Goal: Task Accomplishment & Management: Use online tool/utility

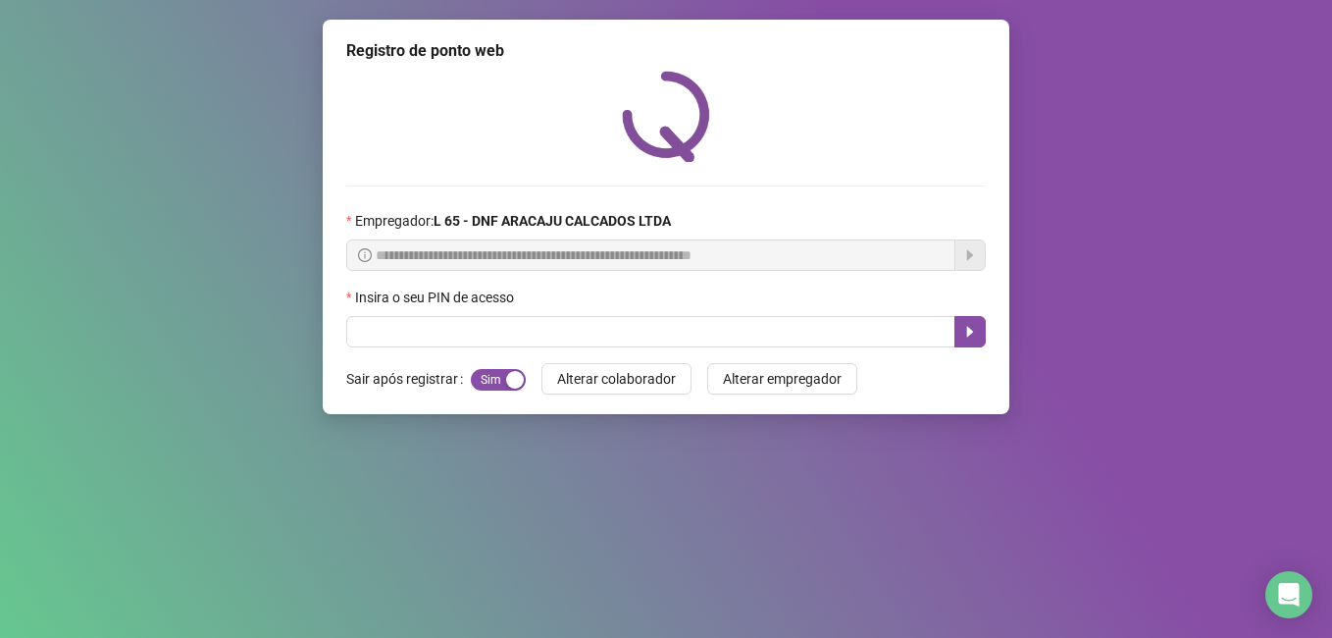
click at [373, 339] on input "text" at bounding box center [650, 331] width 609 height 31
drag, startPoint x: 0, startPoint y: 0, endPoint x: 373, endPoint y: 339, distance: 504.2
click at [373, 339] on input "text" at bounding box center [650, 331] width 609 height 31
type input "*****"
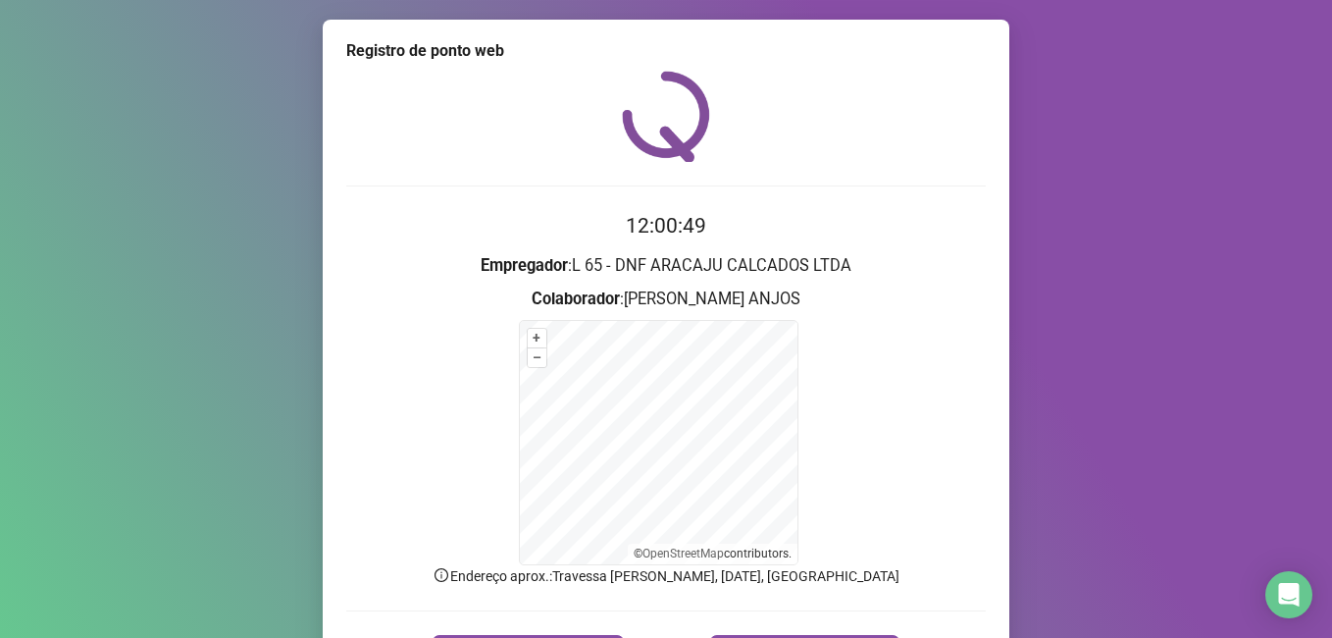
scroll to position [123, 0]
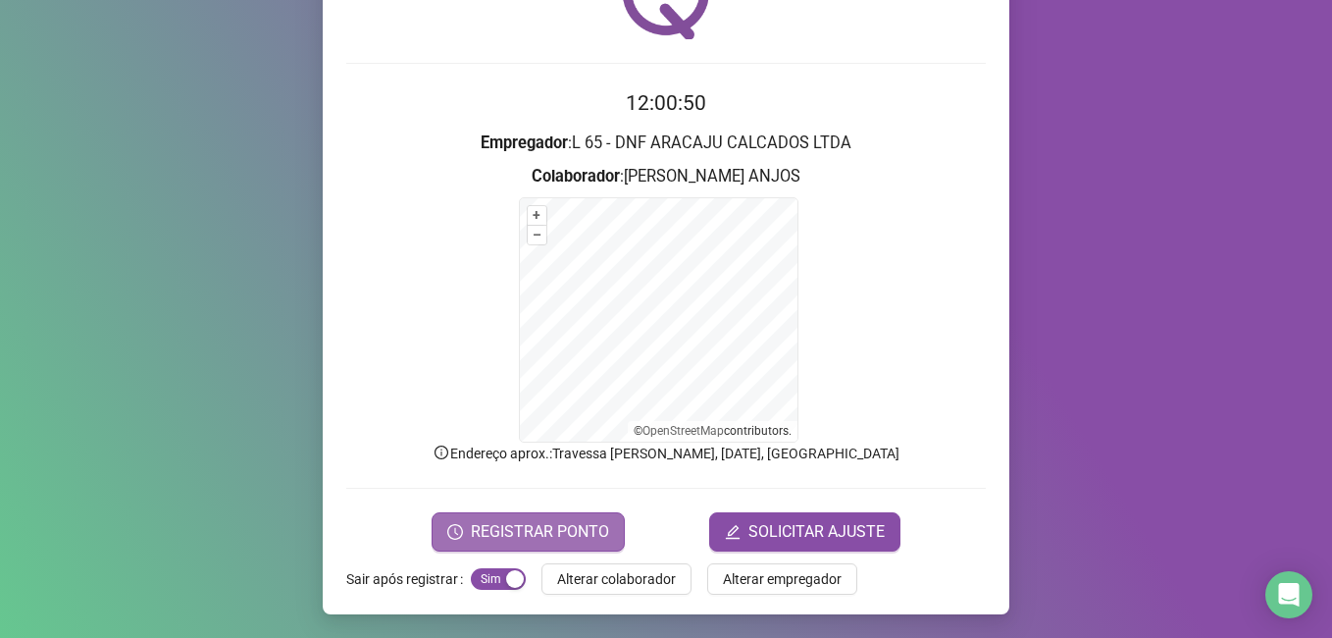
click at [541, 531] on span "REGISTRAR PONTO" at bounding box center [540, 532] width 138 height 24
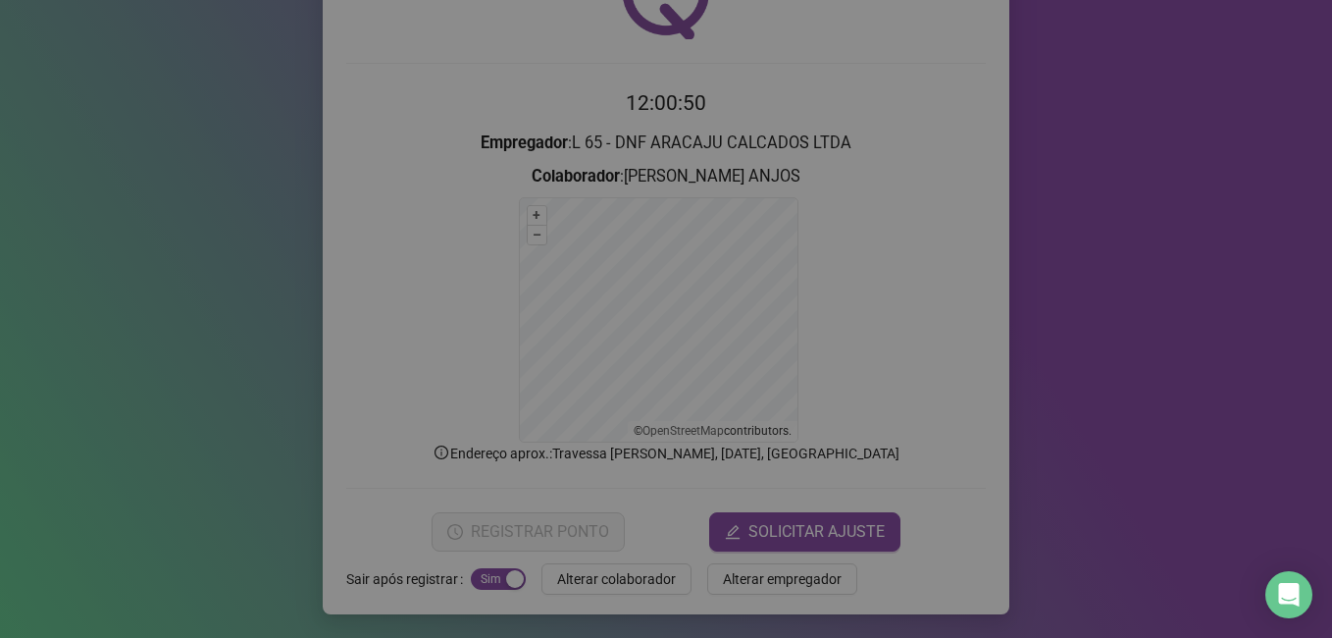
click at [541, 531] on div "Registro de ponto web Registrando ponto web, aguarde... Colaborador : [PERSON_N…" at bounding box center [666, 319] width 1332 height 638
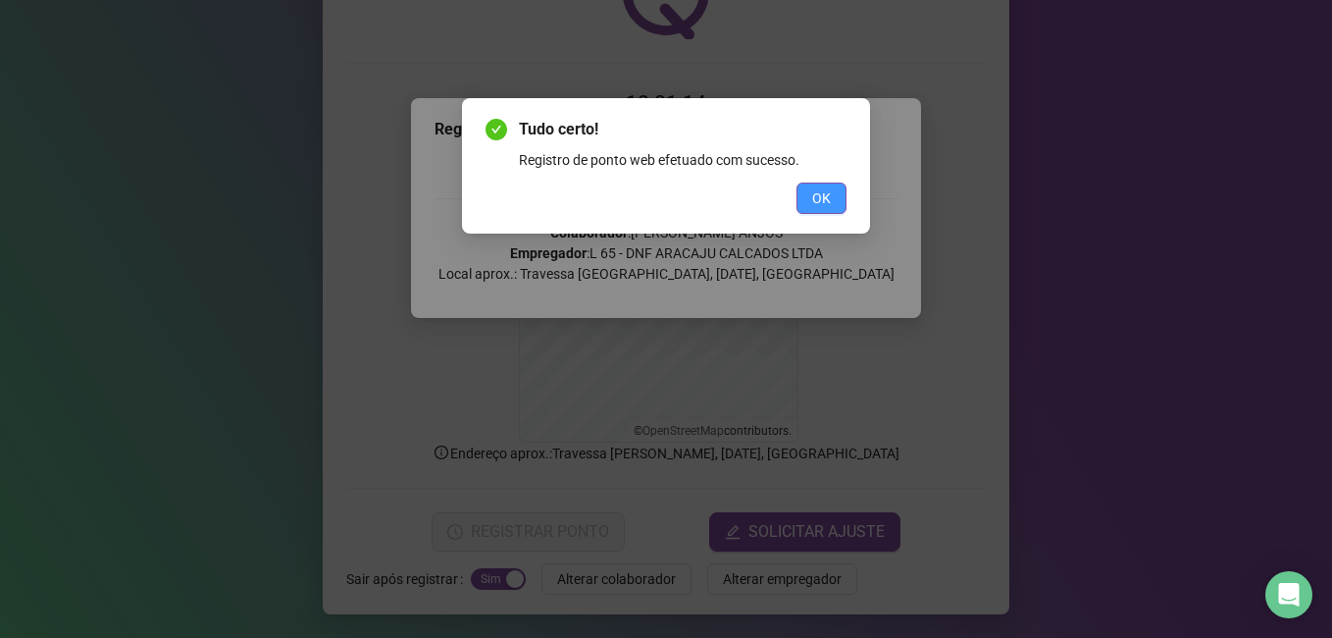
click at [827, 193] on span "OK" at bounding box center [821, 198] width 19 height 22
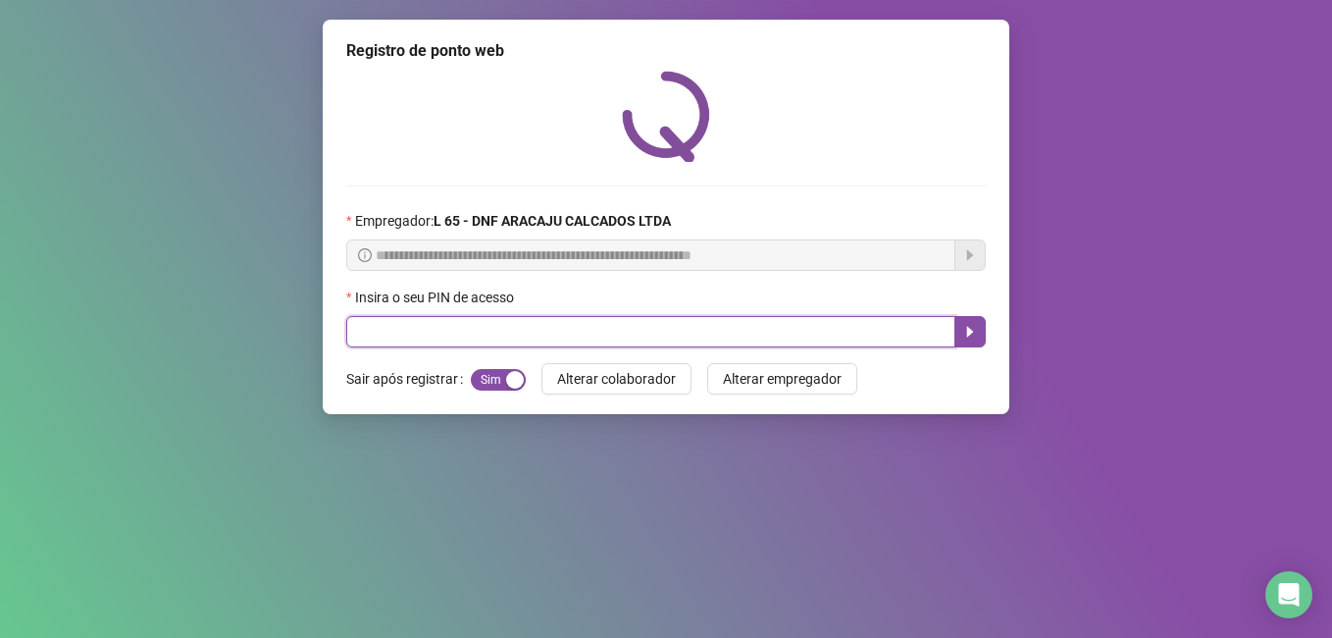
click at [376, 341] on input "text" at bounding box center [650, 331] width 609 height 31
type input "*****"
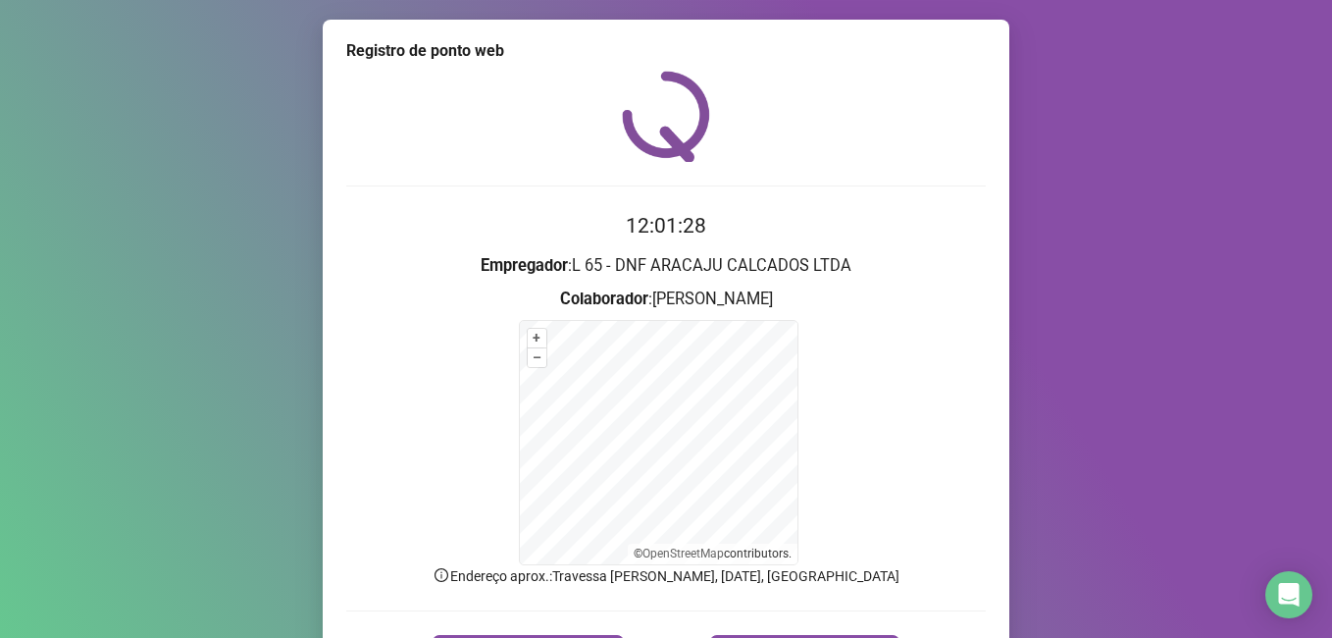
scroll to position [123, 0]
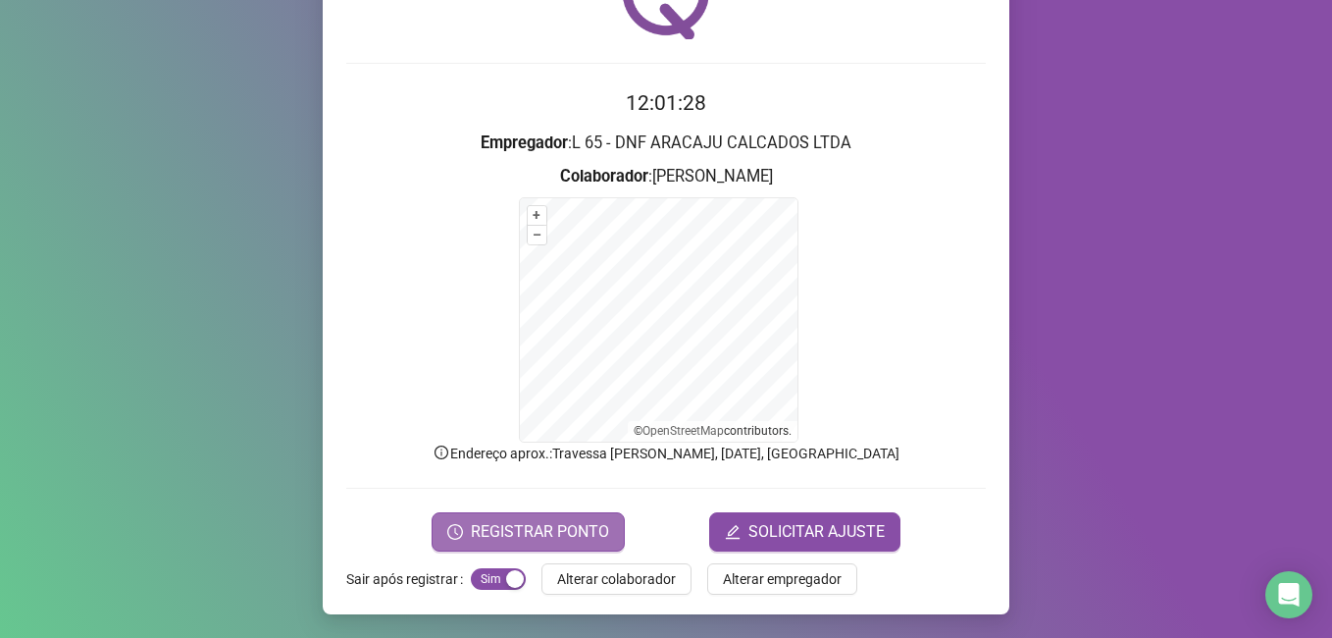
click at [525, 522] on span "REGISTRAR PONTO" at bounding box center [540, 532] width 138 height 24
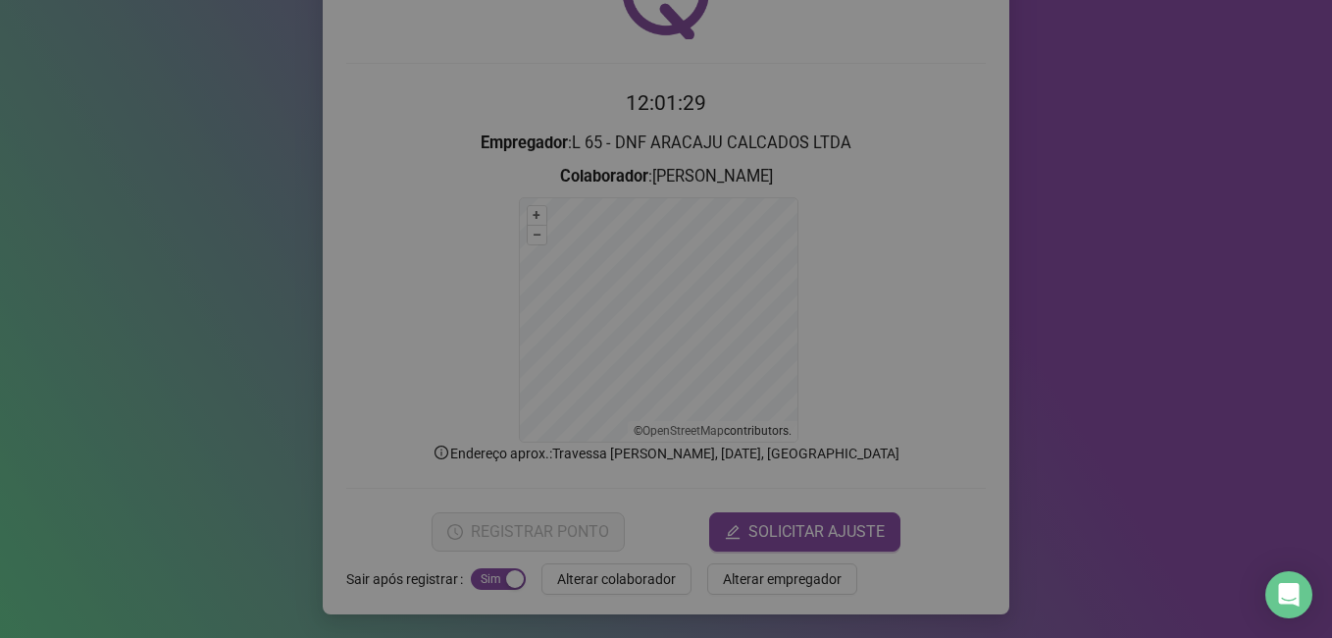
click at [525, 522] on div "Registro de ponto web Registrando ponto web, aguarde... Colaborador : [PERSON_N…" at bounding box center [666, 319] width 1332 height 638
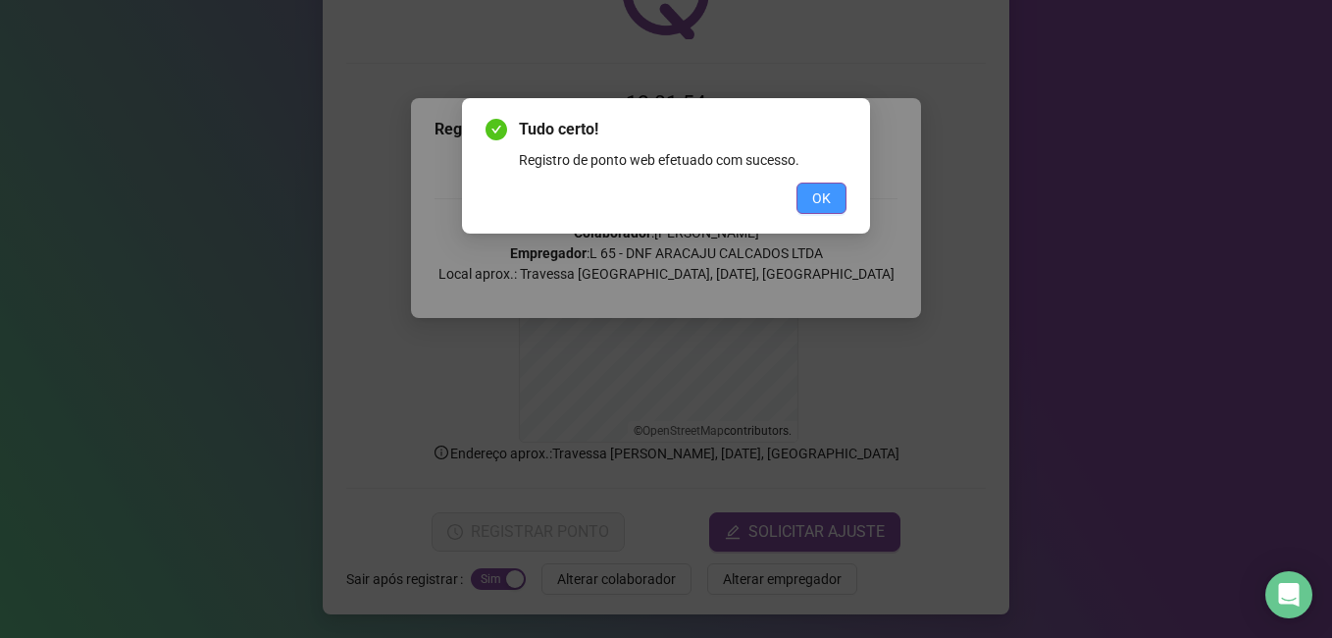
click at [822, 197] on span "OK" at bounding box center [821, 198] width 19 height 22
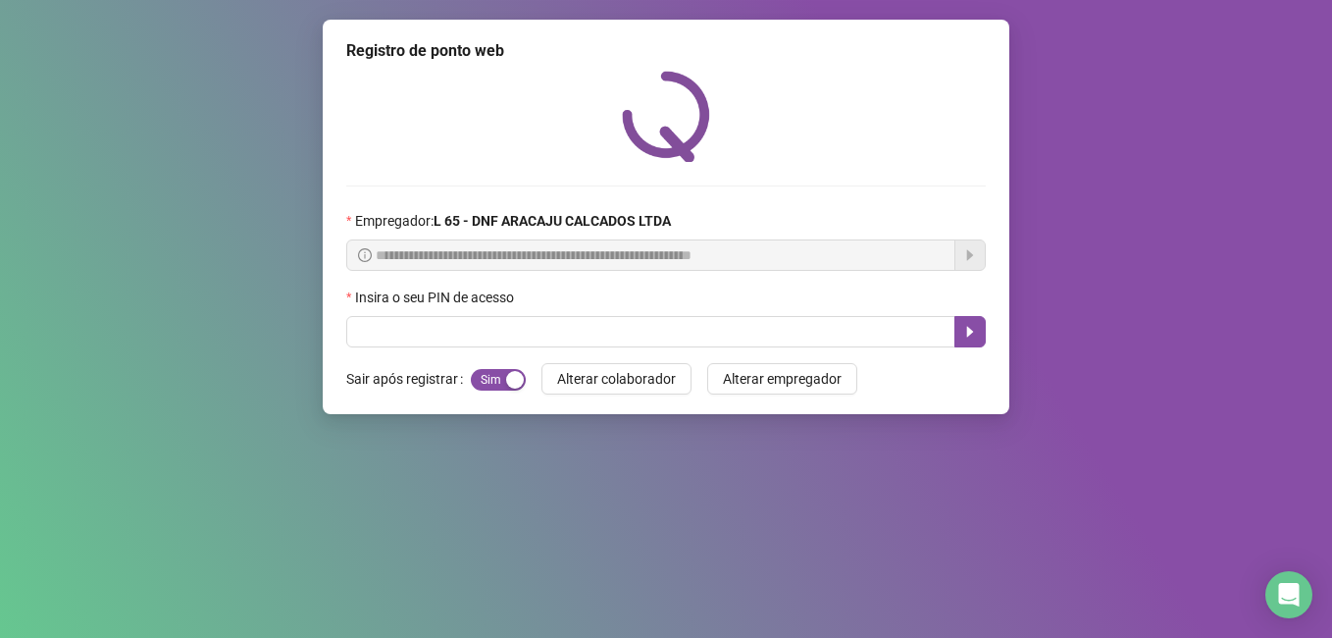
scroll to position [0, 0]
